Goal: Task Accomplishment & Management: Use online tool/utility

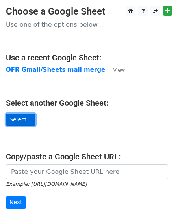
click at [27, 118] on link "Select..." at bounding box center [21, 120] width 30 height 12
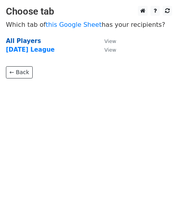
click at [28, 40] on strong "All Players" at bounding box center [23, 40] width 35 height 7
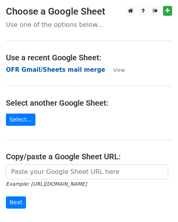
click at [57, 67] on strong "OFR Gmail/Sheets mail merge" at bounding box center [55, 69] width 99 height 7
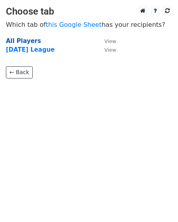
click at [27, 40] on strong "All Players" at bounding box center [23, 40] width 35 height 7
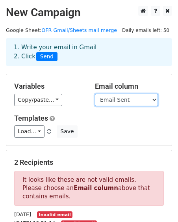
click at [110, 98] on select "First name Last name Recipient Date DOB Emergency Contact name/# Consent Y/N UI…" at bounding box center [126, 100] width 63 height 12
select select "Recipient"
click at [95, 94] on select "First name Last name Recipient Date DOB Emergency Contact name/# Consent Y/N UI…" at bounding box center [126, 100] width 63 height 12
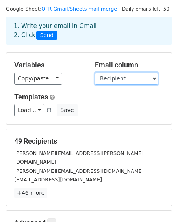
scroll to position [24, 0]
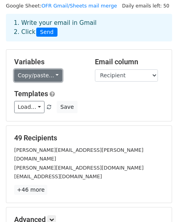
click at [35, 73] on link "Copy/paste..." at bounding box center [38, 75] width 48 height 12
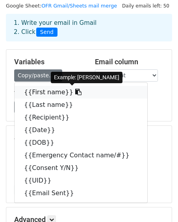
click at [41, 90] on link "{{First name}}" at bounding box center [81, 92] width 133 height 13
